Goal: Navigation & Orientation: Find specific page/section

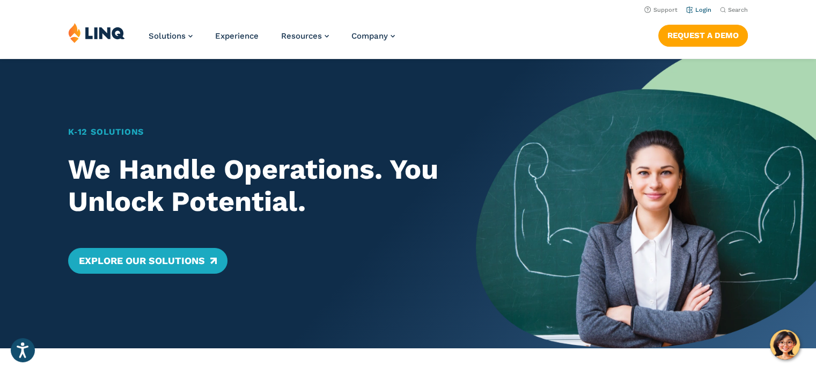
click at [707, 11] on link "Login" at bounding box center [698, 9] width 25 height 7
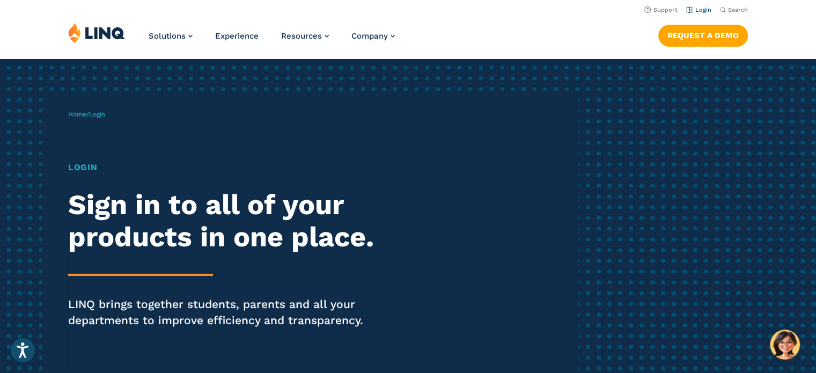
click at [694, 14] on li "Login" at bounding box center [698, 9] width 25 height 12
click at [74, 171] on h1 "Login" at bounding box center [225, 167] width 314 height 13
click at [700, 10] on link "Login" at bounding box center [698, 9] width 25 height 7
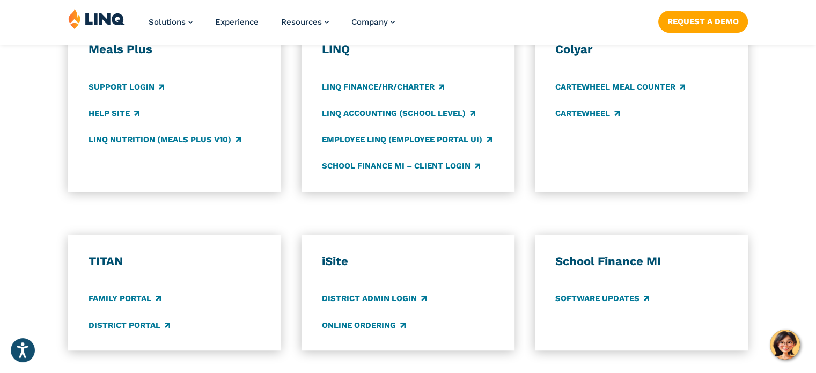
scroll to position [625, 0]
click at [333, 141] on link "Employee LINQ (Employee Portal UI)" at bounding box center [407, 140] width 170 height 12
click at [114, 86] on link "Support Login" at bounding box center [127, 87] width 76 height 12
click at [369, 118] on link "LINQ Accounting (school level)" at bounding box center [398, 113] width 153 height 12
click at [360, 141] on link "Employee LINQ (Employee Portal UI)" at bounding box center [407, 140] width 170 height 12
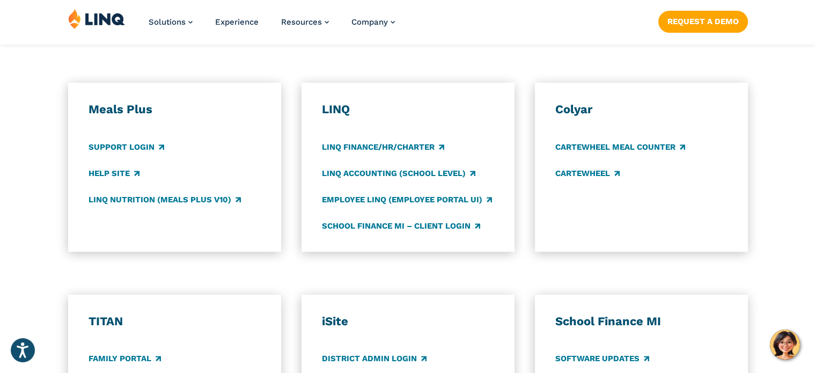
scroll to position [581, 0]
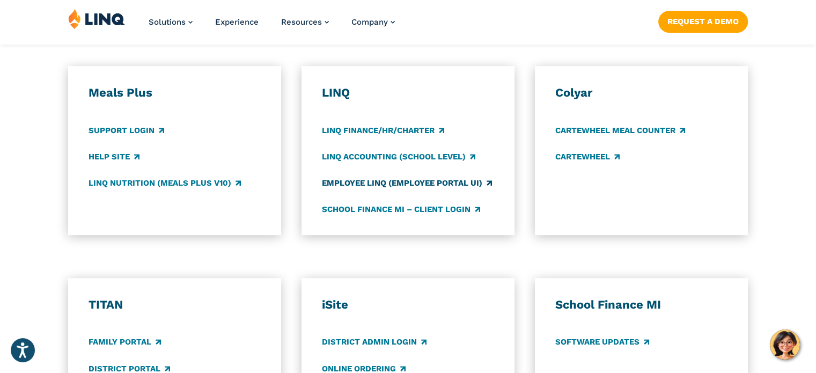
click at [430, 181] on link "Employee LINQ (Employee Portal UI)" at bounding box center [407, 183] width 170 height 12
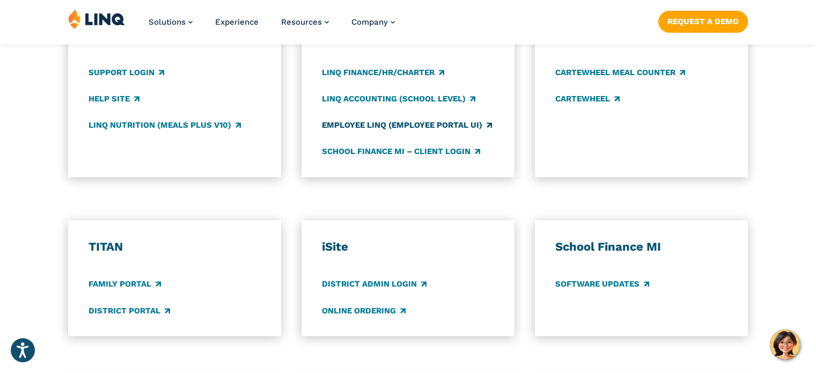
scroll to position [640, 0]
click at [106, 310] on link "District Portal" at bounding box center [130, 310] width 82 height 12
click at [391, 285] on link "District Admin Login" at bounding box center [374, 284] width 105 height 12
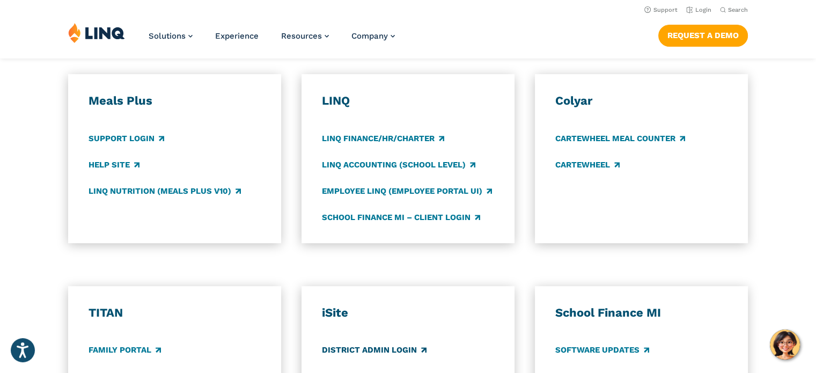
scroll to position [571, 0]
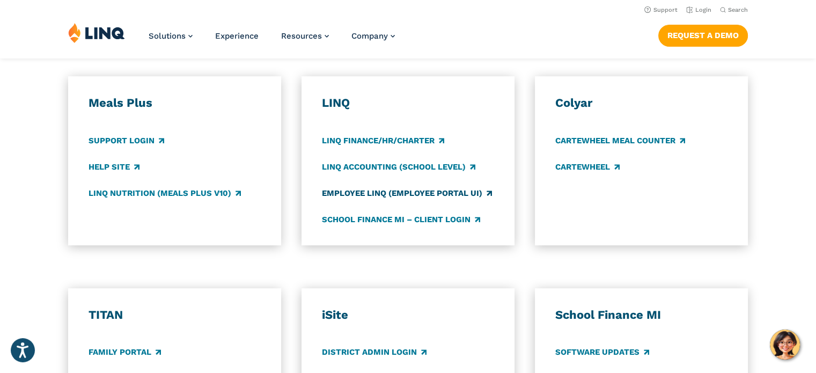
click at [457, 195] on link "Employee LINQ (Employee Portal UI)" at bounding box center [407, 193] width 170 height 12
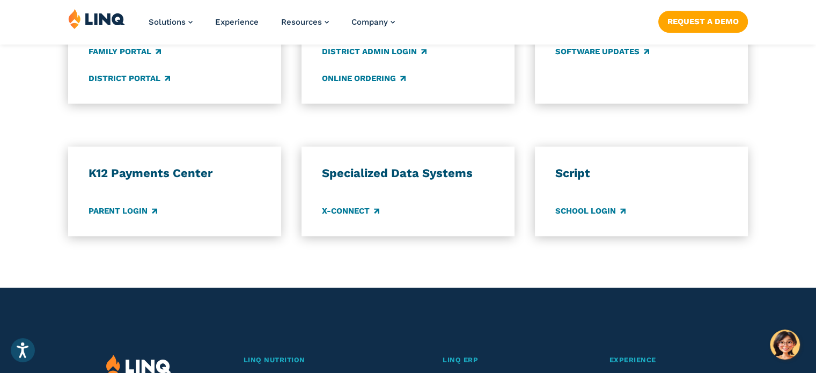
scroll to position [876, 0]
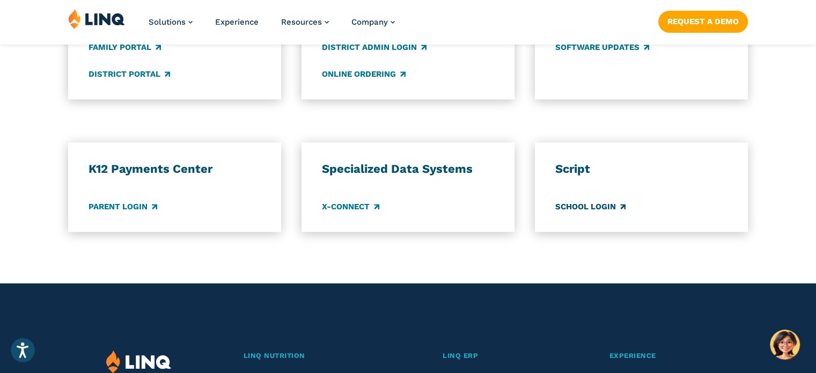
click at [600, 208] on link "School Login" at bounding box center [590, 207] width 70 height 12
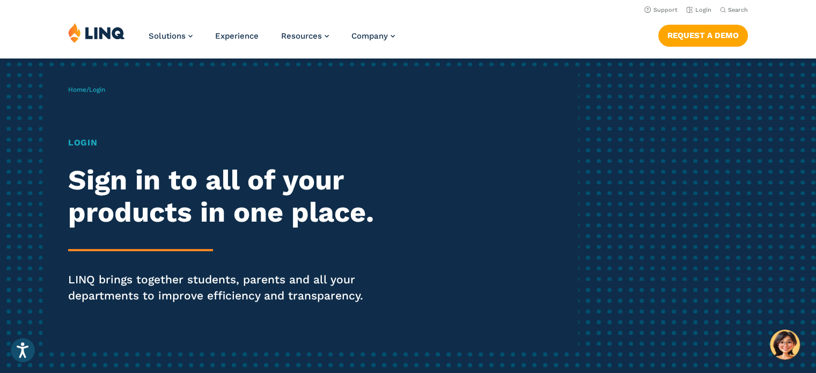
scroll to position [0, 0]
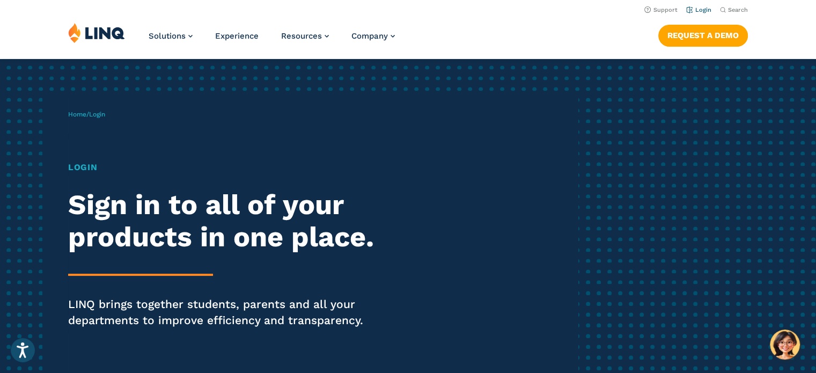
click at [702, 13] on link "Login" at bounding box center [698, 9] width 25 height 7
click at [106, 119] on div "Home / Login Login Sign in to all of your products in one place. LINQ brings to…" at bounding box center [323, 234] width 510 height 275
click at [711, 37] on link "Request a Demo" at bounding box center [703, 35] width 90 height 21
